Goal: Task Accomplishment & Management: Manage account settings

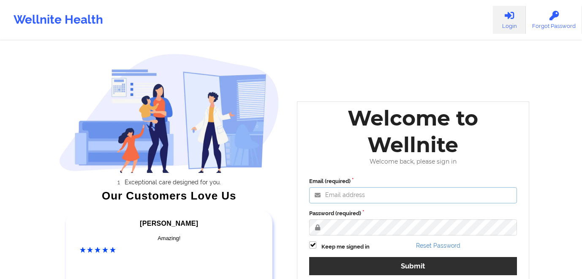
type input "[EMAIL_ADDRESS][DOMAIN_NAME]"
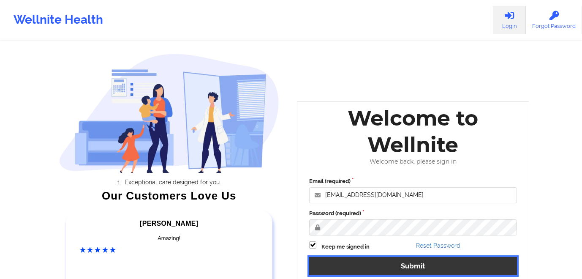
click at [367, 265] on button "Submit" at bounding box center [413, 266] width 208 height 18
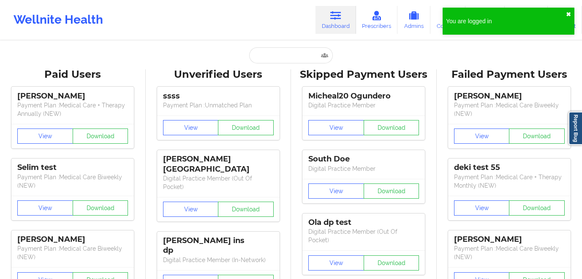
click at [569, 14] on button "✖︎" at bounding box center [568, 14] width 5 height 7
